Goal: Transaction & Acquisition: Purchase product/service

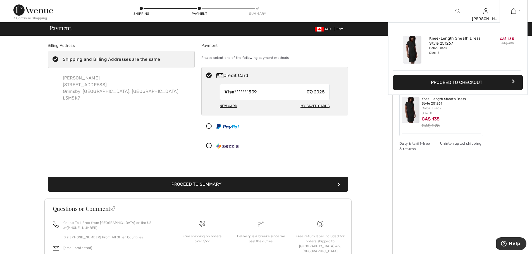
click at [478, 84] on button "Proceed to Checkout" at bounding box center [458, 82] width 130 height 15
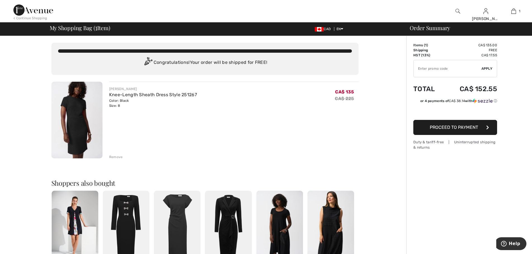
click at [469, 127] on span "Proceed to Payment" at bounding box center [454, 127] width 48 height 5
